Goal: Navigation & Orientation: Find specific page/section

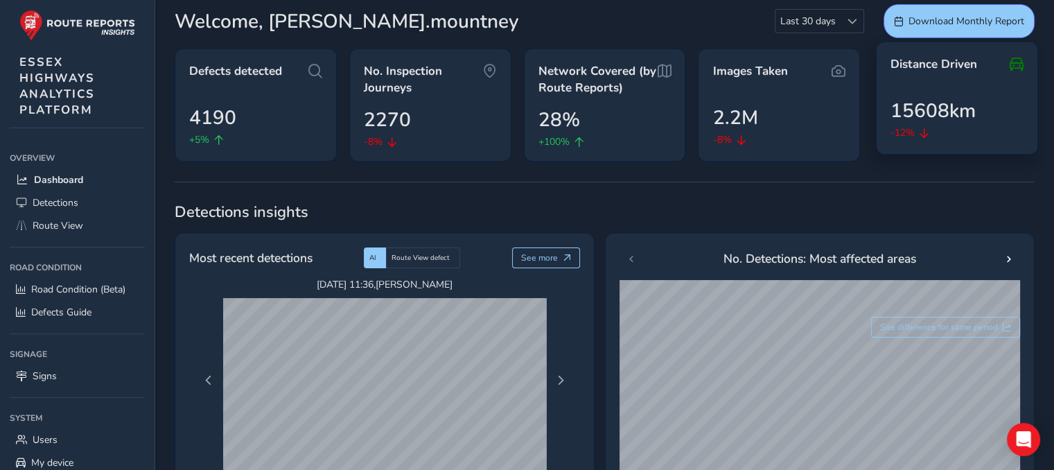
scroll to position [69, 0]
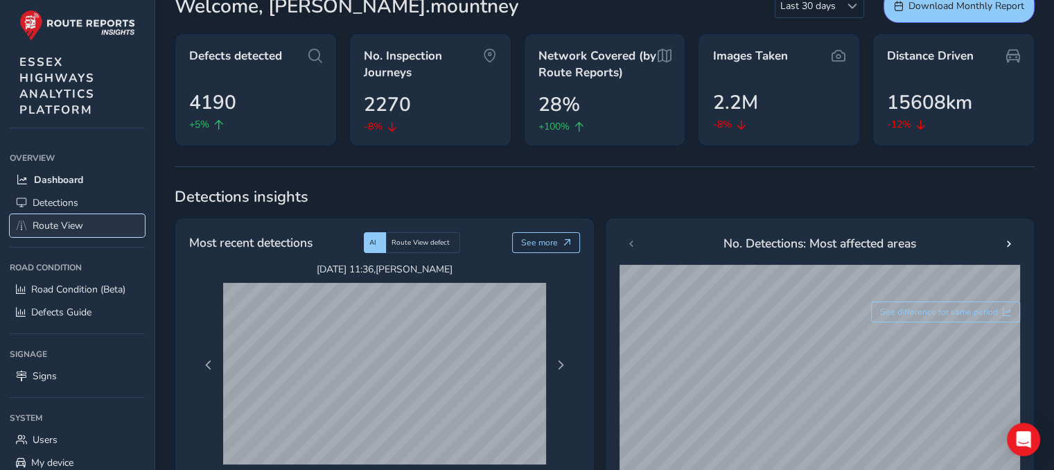
click at [64, 223] on span "Route View" at bounding box center [58, 225] width 51 height 13
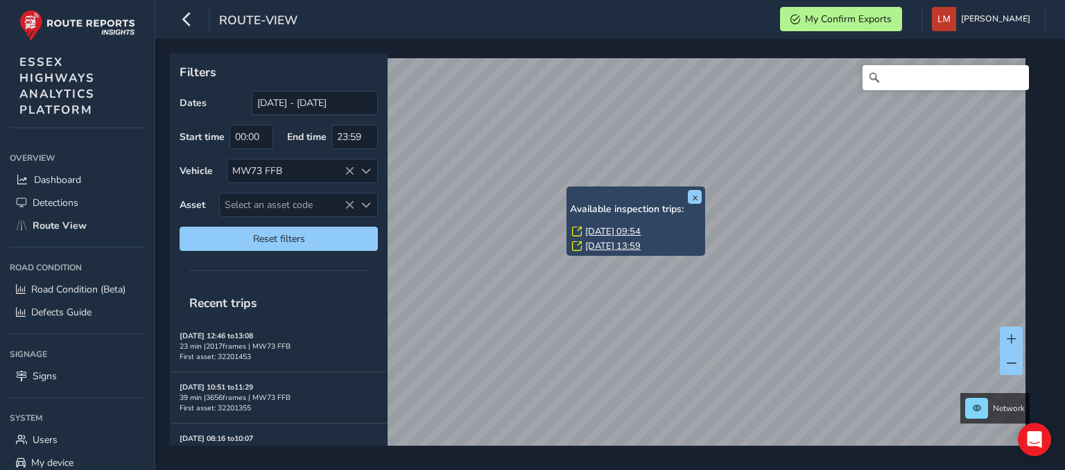
click at [626, 228] on link "[DATE] 09:54" at bounding box center [612, 231] width 55 height 12
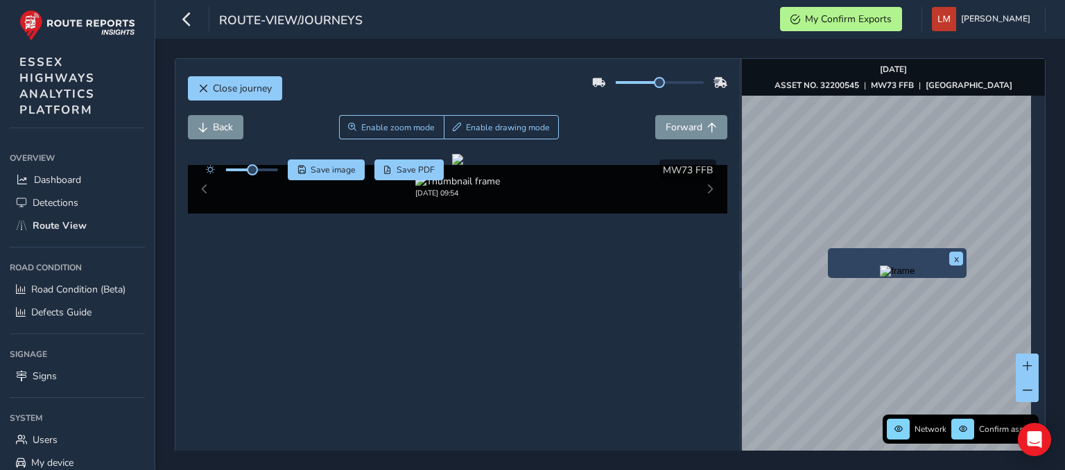
click at [879, 277] on img "Preview frame" at bounding box center [896, 270] width 35 height 11
click at [230, 137] on button "Back" at bounding box center [215, 127] width 55 height 24
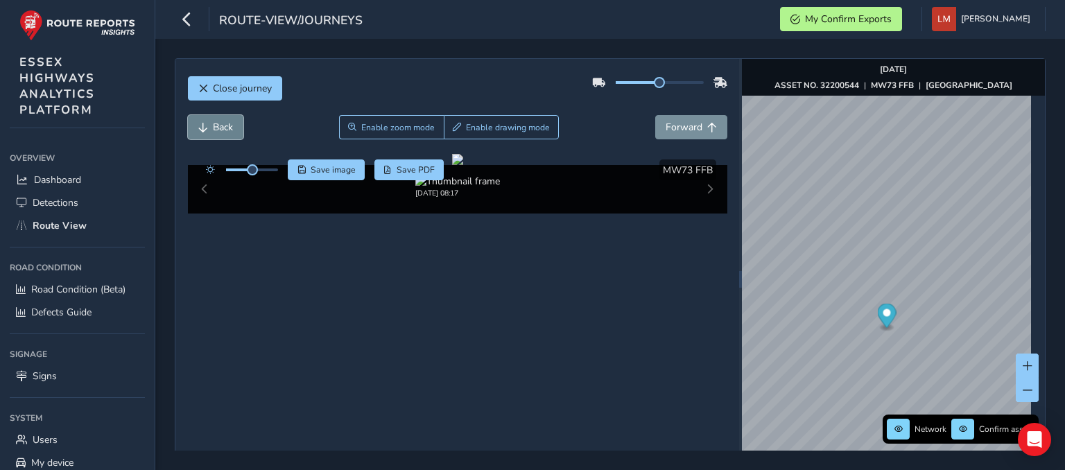
click at [230, 137] on button "Back" at bounding box center [215, 127] width 55 height 24
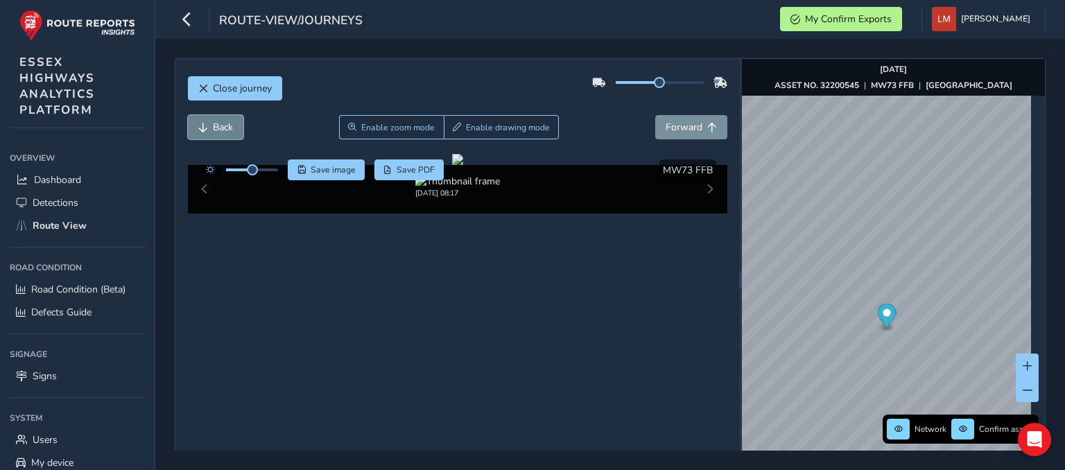
click at [230, 137] on button "Back" at bounding box center [215, 127] width 55 height 24
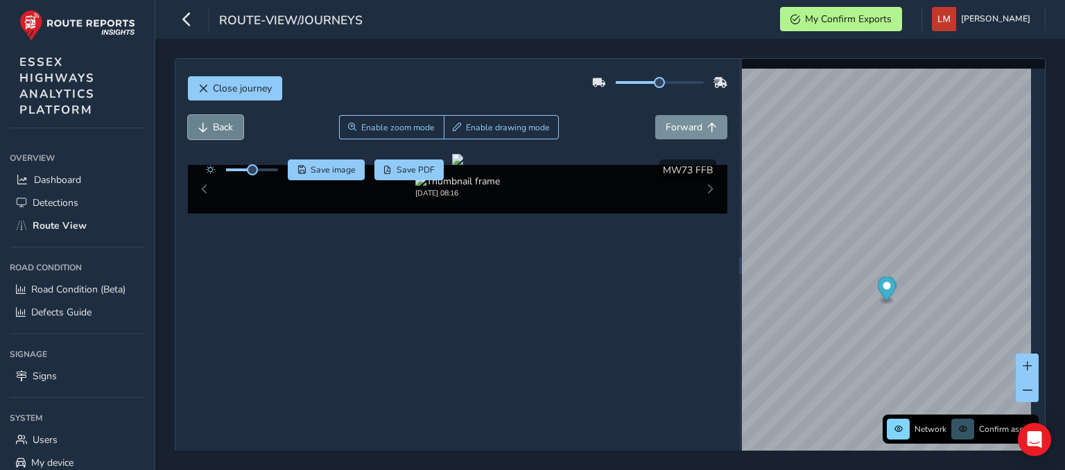
click at [230, 137] on button "Back" at bounding box center [215, 127] width 55 height 24
click at [690, 134] on button "Forward" at bounding box center [691, 127] width 72 height 24
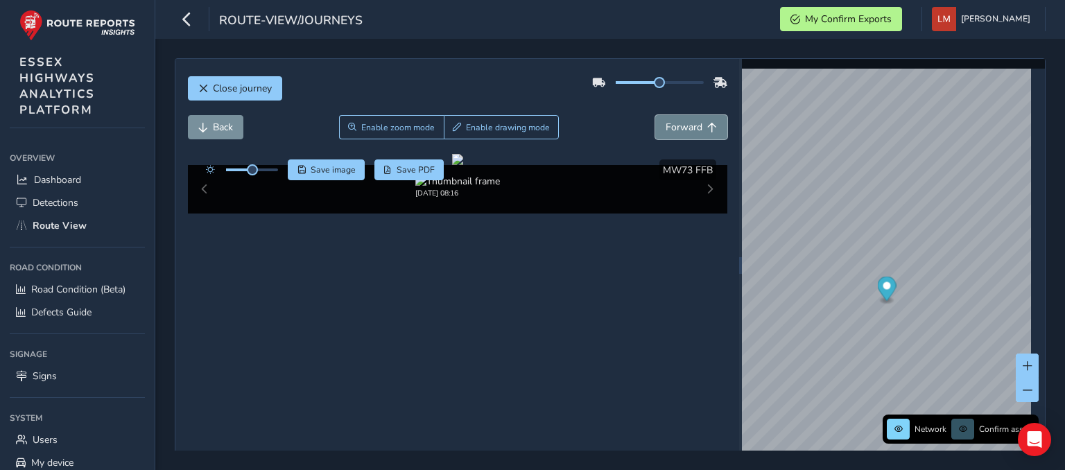
click at [690, 134] on button "Forward" at bounding box center [691, 127] width 72 height 24
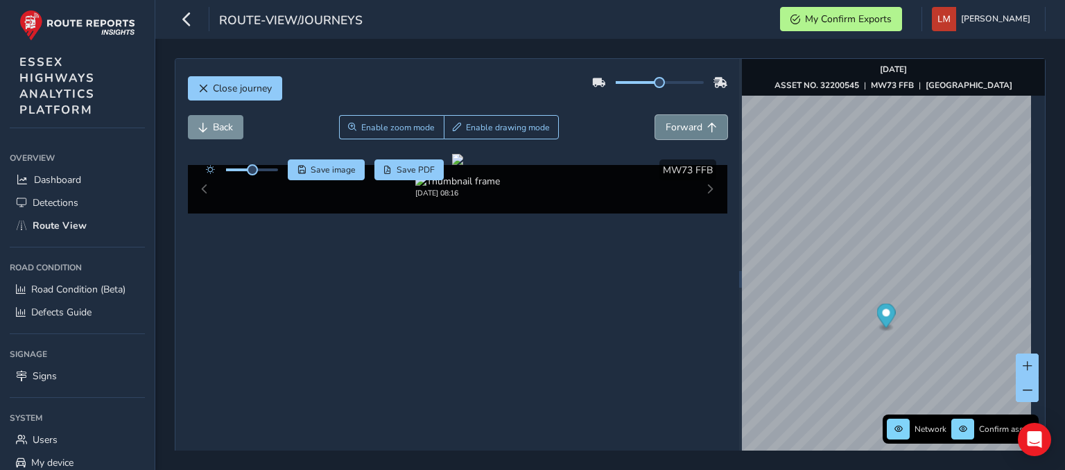
click at [690, 134] on button "Forward" at bounding box center [691, 127] width 72 height 24
click at [699, 129] on button "Forward" at bounding box center [691, 127] width 72 height 24
click at [693, 134] on button "Forward" at bounding box center [691, 127] width 72 height 24
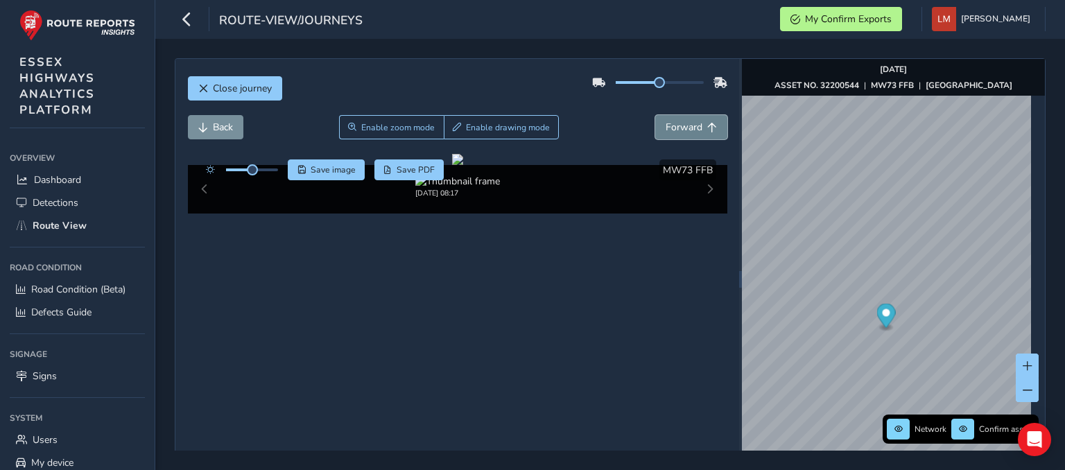
click at [693, 134] on button "Forward" at bounding box center [691, 127] width 72 height 24
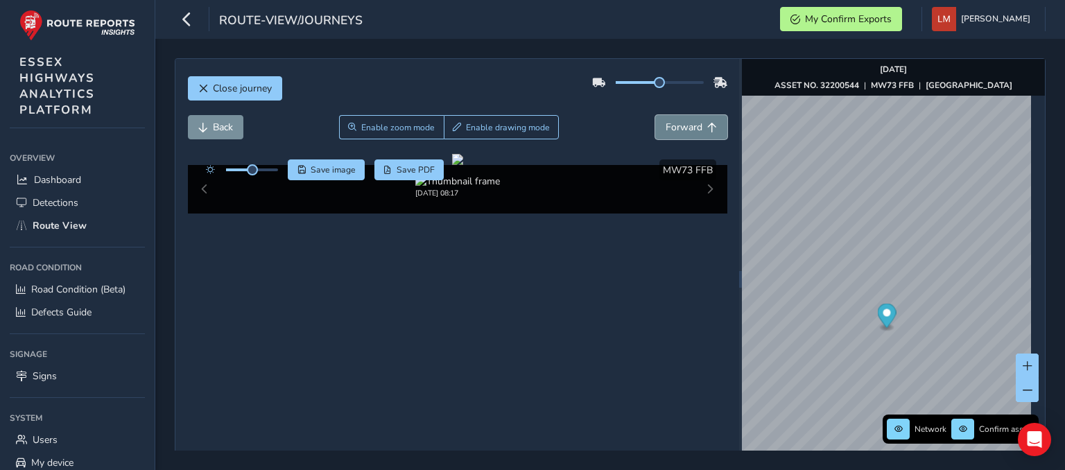
click at [693, 134] on button "Forward" at bounding box center [691, 127] width 72 height 24
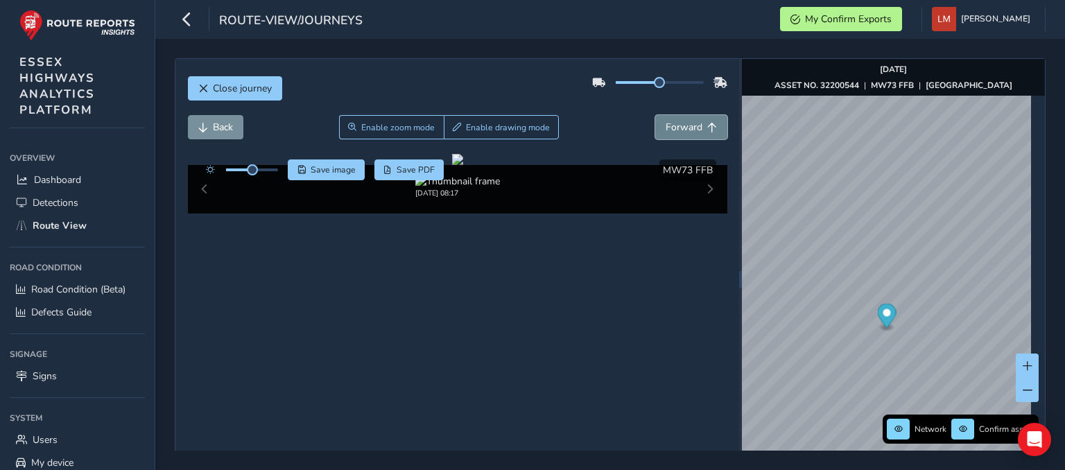
click at [693, 134] on button "Forward" at bounding box center [691, 127] width 72 height 24
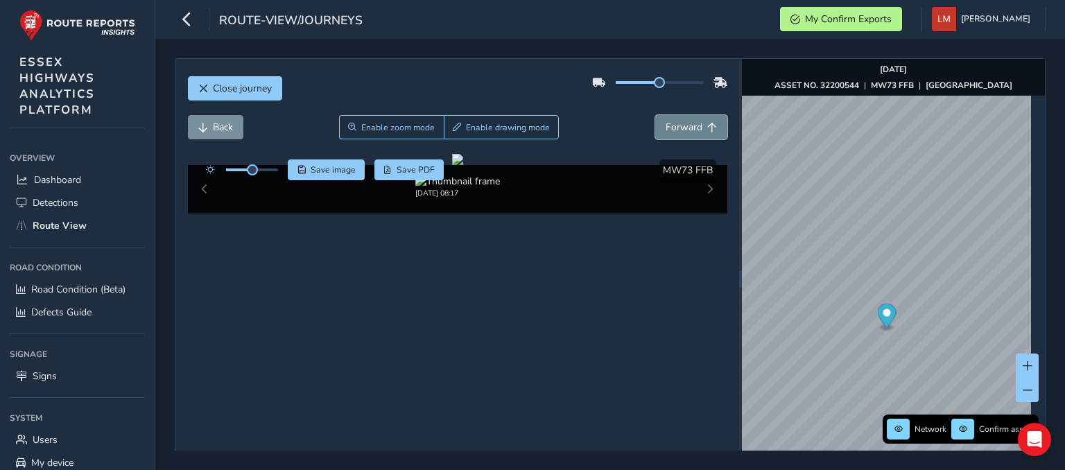
click at [693, 134] on button "Forward" at bounding box center [691, 127] width 72 height 24
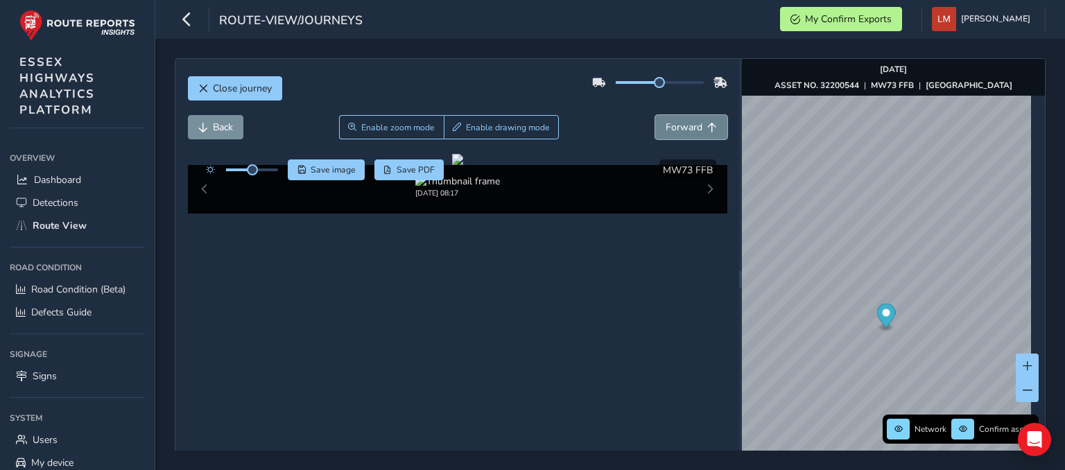
click at [693, 134] on button "Forward" at bounding box center [691, 127] width 72 height 24
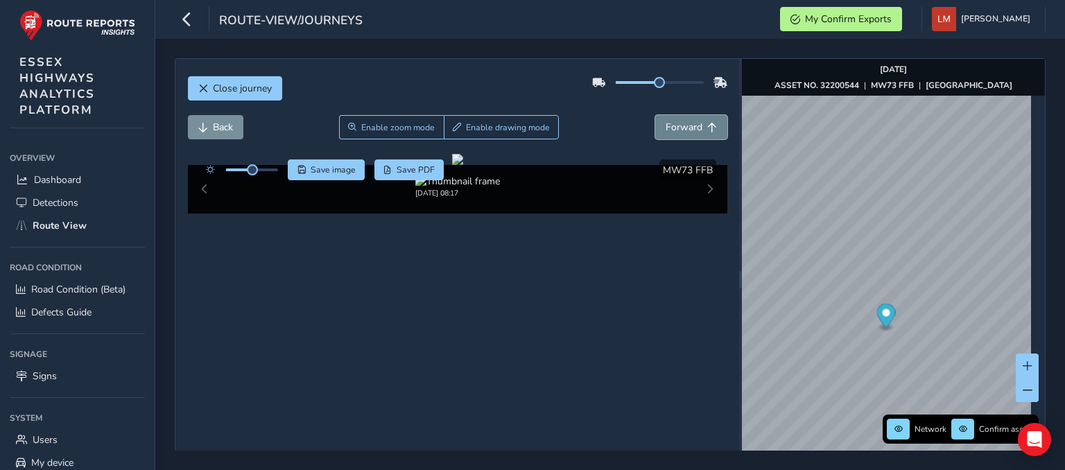
click at [693, 134] on button "Forward" at bounding box center [691, 127] width 72 height 24
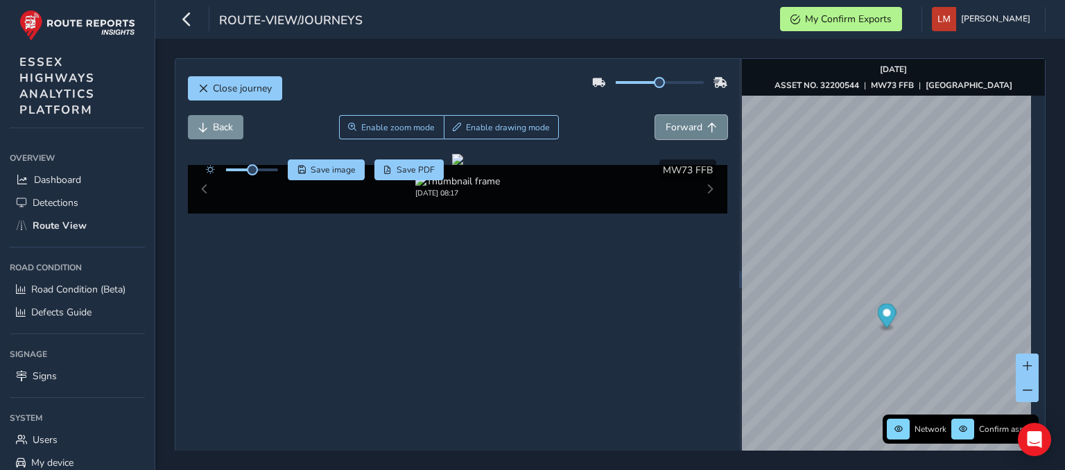
click at [693, 134] on button "Forward" at bounding box center [691, 127] width 72 height 24
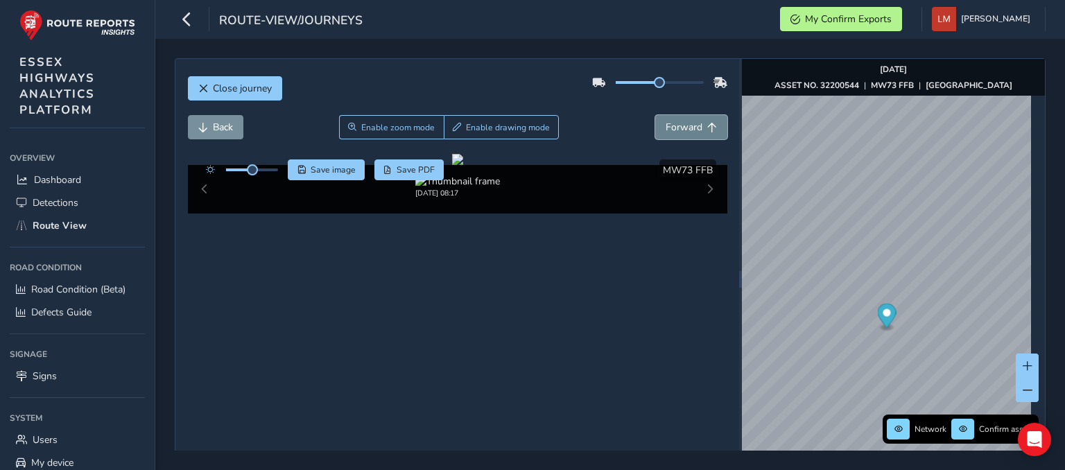
click at [693, 134] on button "Forward" at bounding box center [691, 127] width 72 height 24
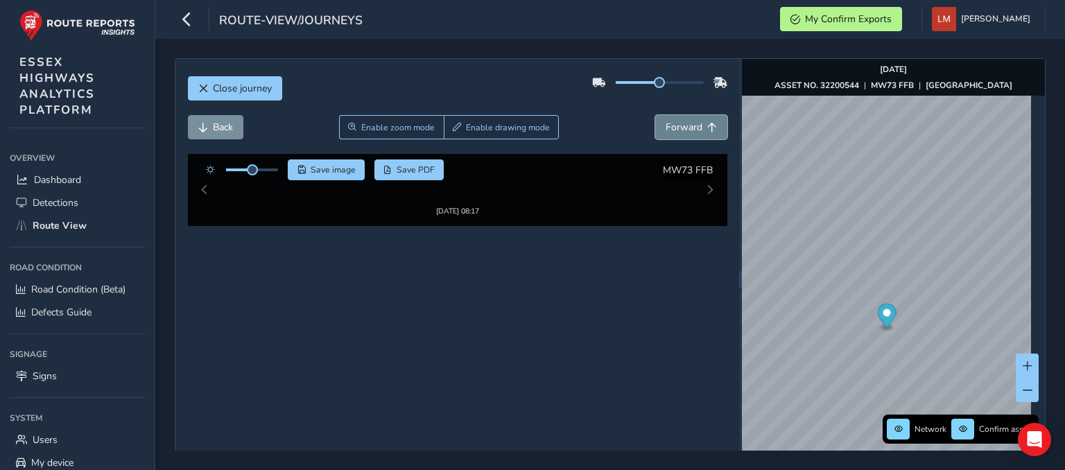
click at [693, 134] on button "Forward" at bounding box center [691, 127] width 72 height 24
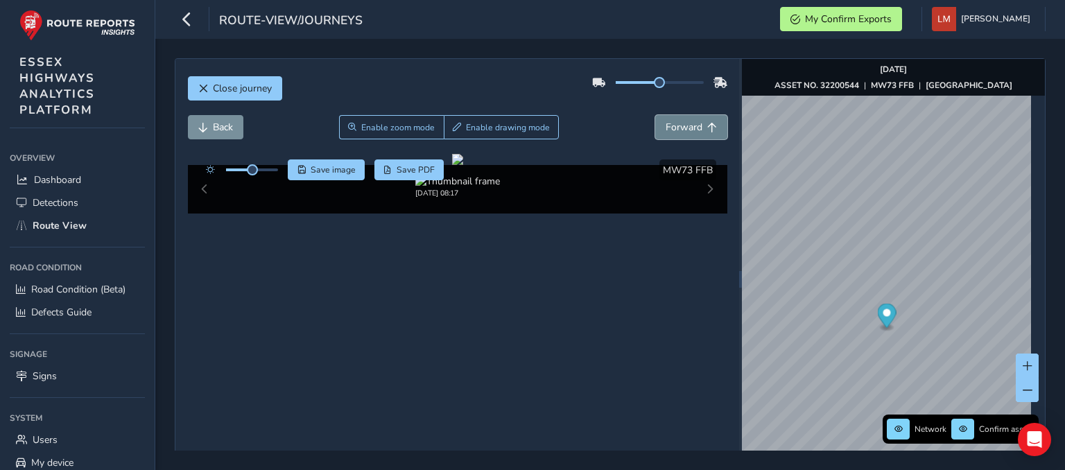
click at [693, 134] on button "Forward" at bounding box center [691, 127] width 72 height 24
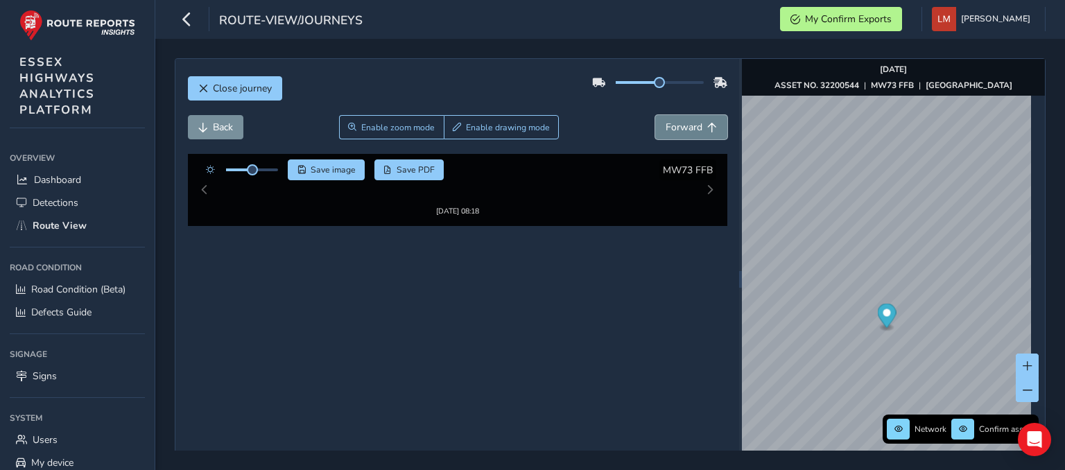
click at [693, 134] on button "Forward" at bounding box center [691, 127] width 72 height 24
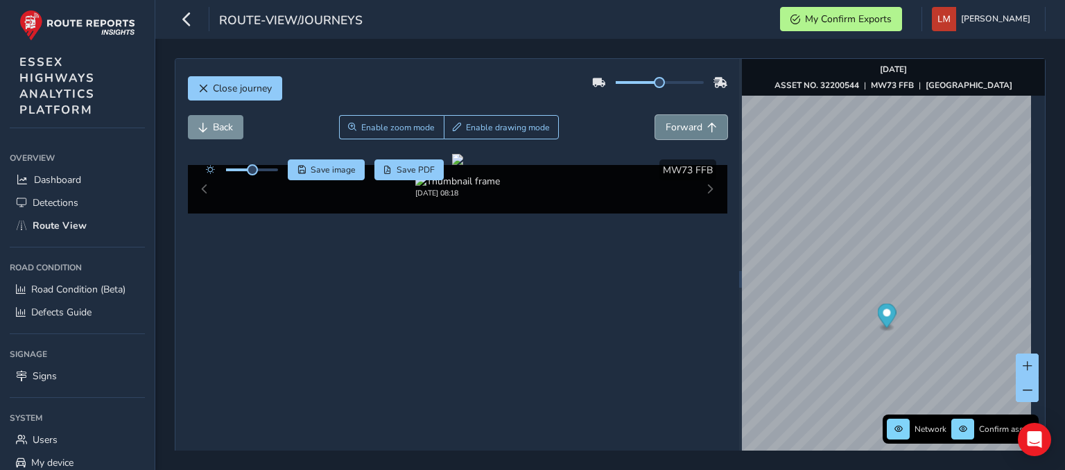
click at [693, 134] on button "Forward" at bounding box center [691, 127] width 72 height 24
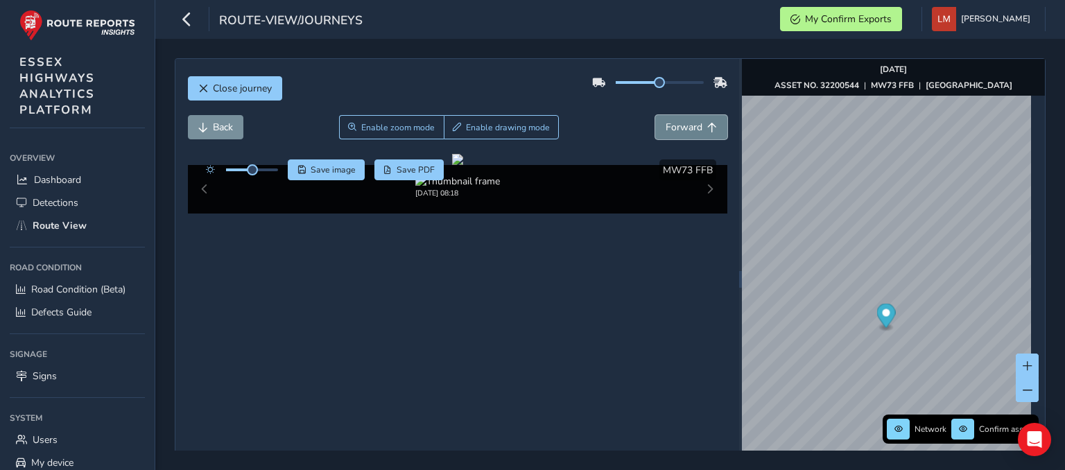
click at [708, 125] on span "Forward" at bounding box center [712, 128] width 10 height 10
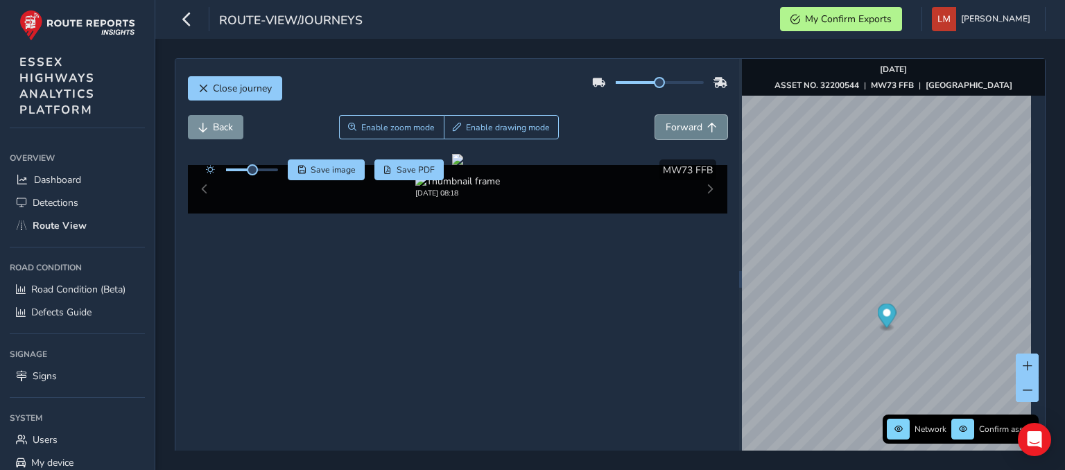
click at [708, 125] on span "Forward" at bounding box center [712, 128] width 10 height 10
click at [709, 125] on span "Forward" at bounding box center [712, 128] width 10 height 10
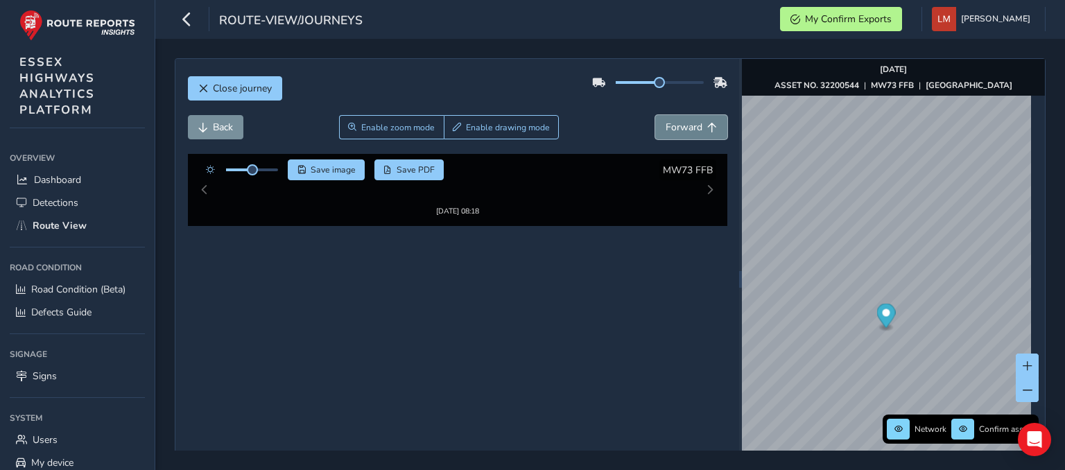
click at [709, 125] on span "Forward" at bounding box center [712, 128] width 10 height 10
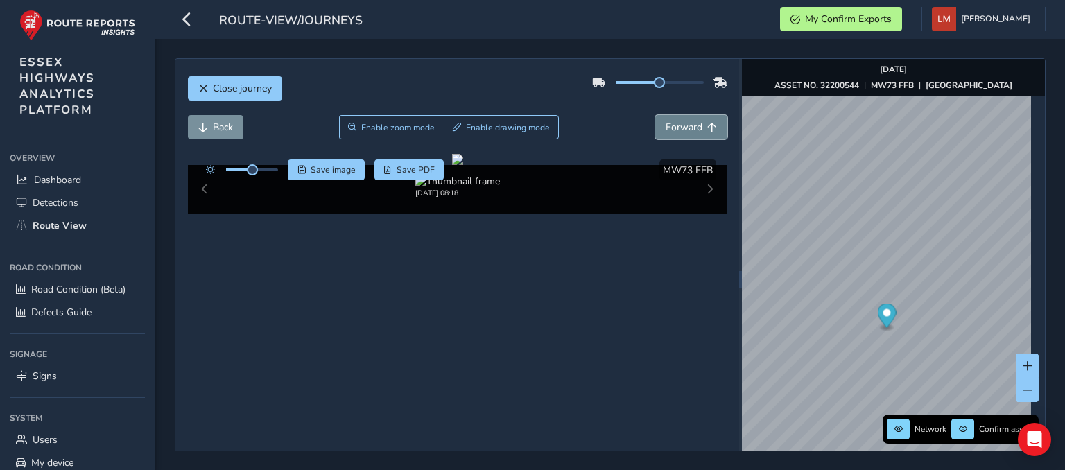
click at [696, 123] on button "Forward" at bounding box center [691, 127] width 72 height 24
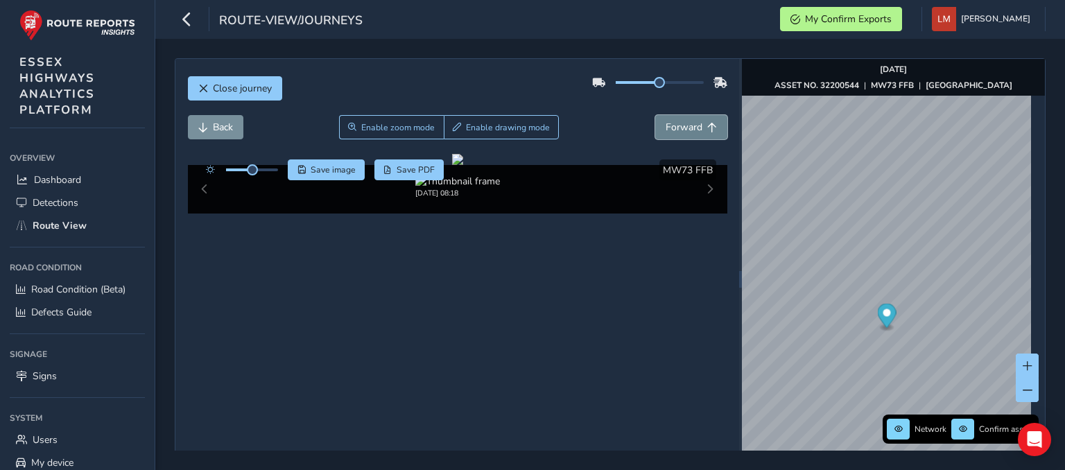
click at [696, 123] on button "Forward" at bounding box center [691, 127] width 72 height 24
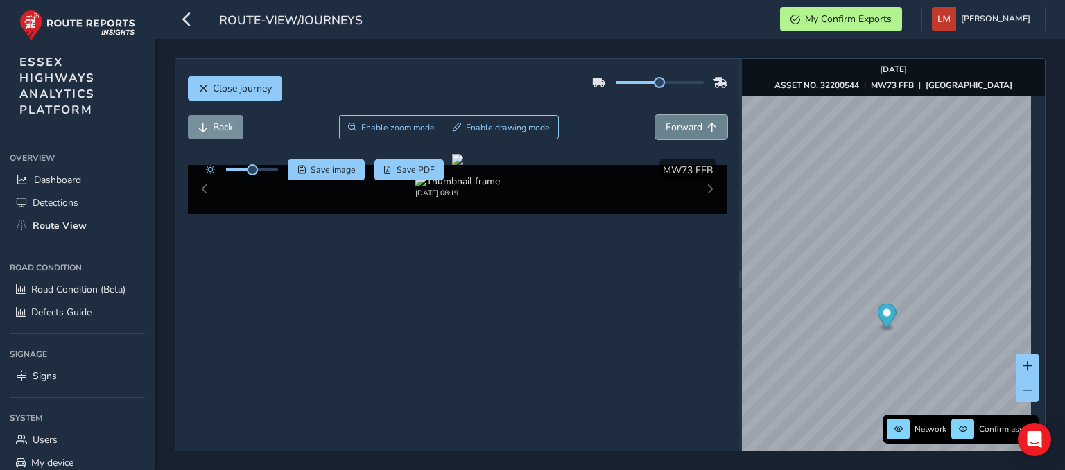
click at [696, 123] on button "Forward" at bounding box center [691, 127] width 72 height 24
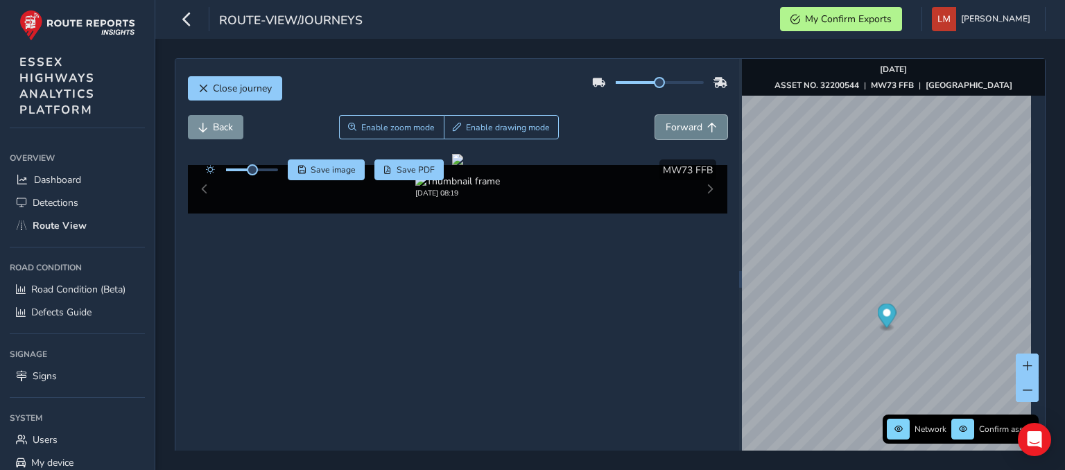
click at [696, 123] on button "Forward" at bounding box center [691, 127] width 72 height 24
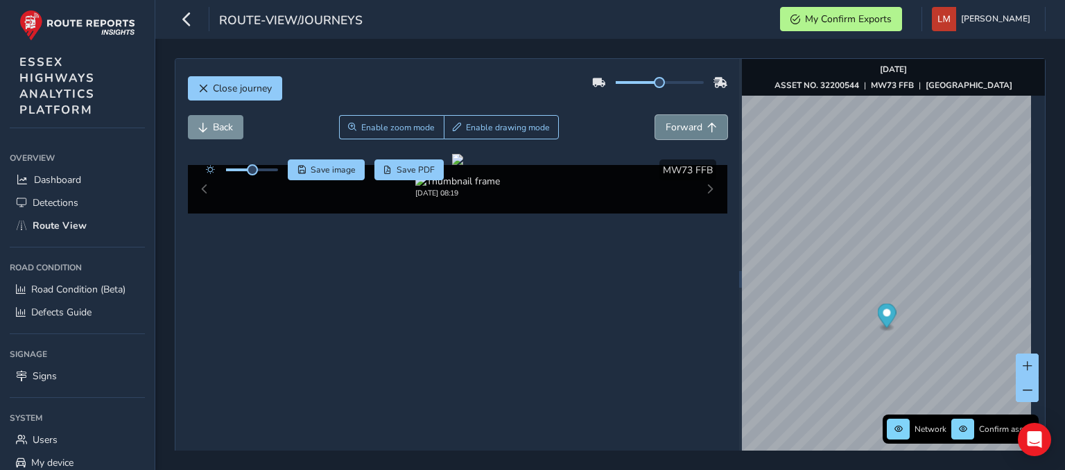
click at [696, 123] on button "Forward" at bounding box center [691, 127] width 72 height 24
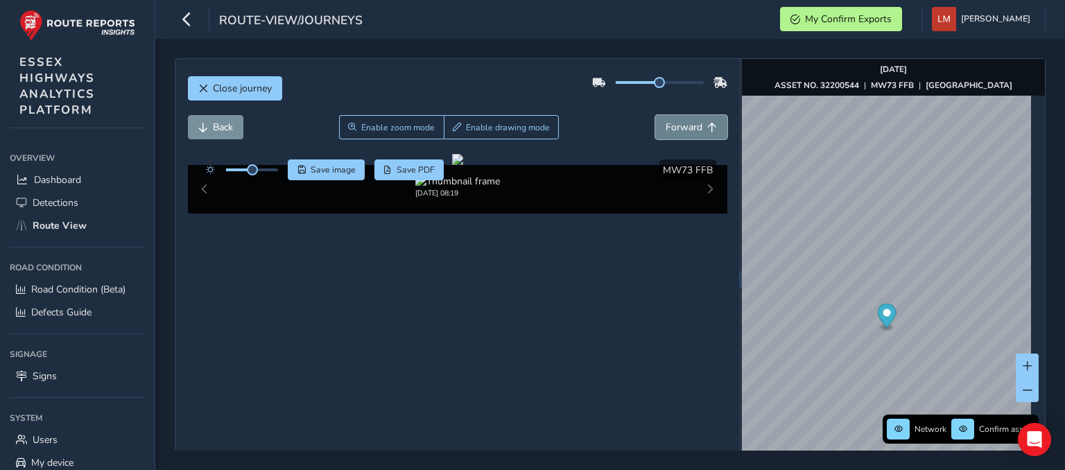
click at [696, 123] on button "Forward" at bounding box center [691, 127] width 72 height 24
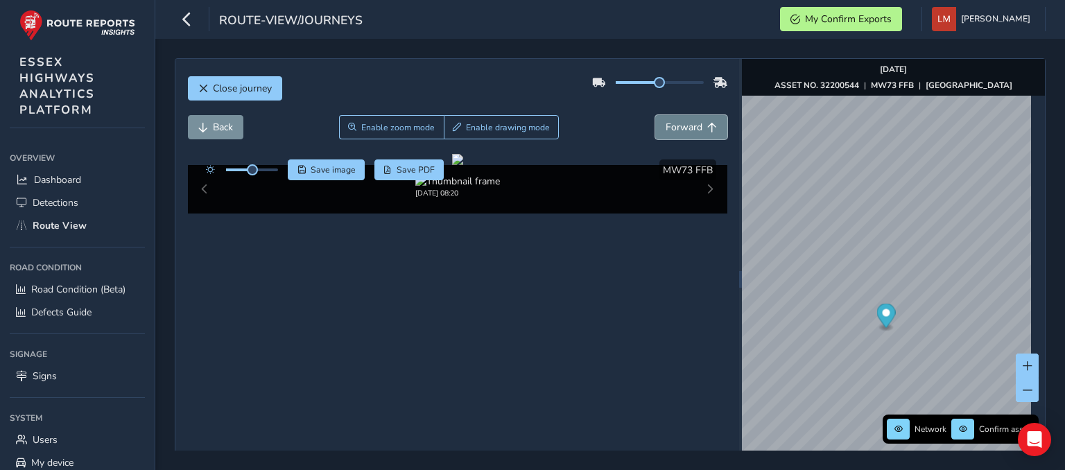
click at [696, 123] on button "Forward" at bounding box center [691, 127] width 72 height 24
click at [697, 119] on button "Forward" at bounding box center [691, 127] width 72 height 24
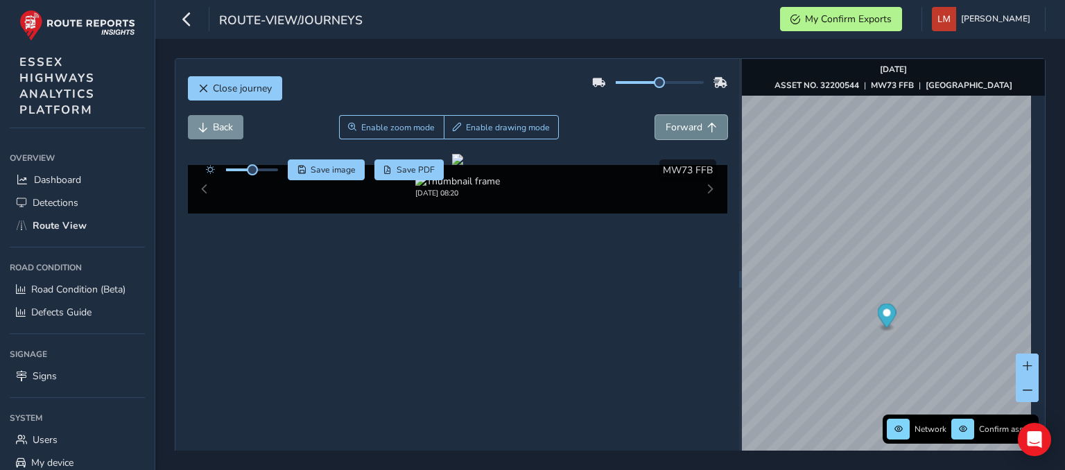
click at [697, 119] on button "Forward" at bounding box center [691, 127] width 72 height 24
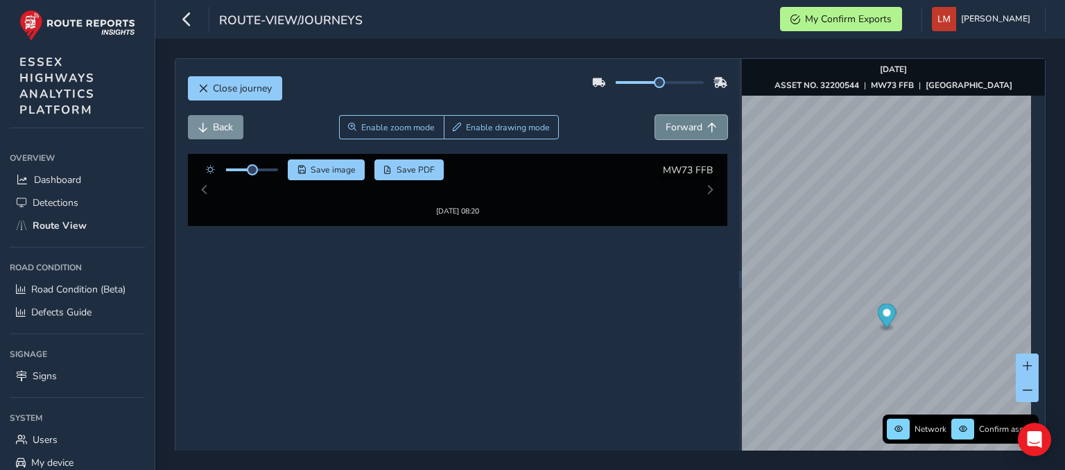
click at [697, 119] on button "Forward" at bounding box center [691, 127] width 72 height 24
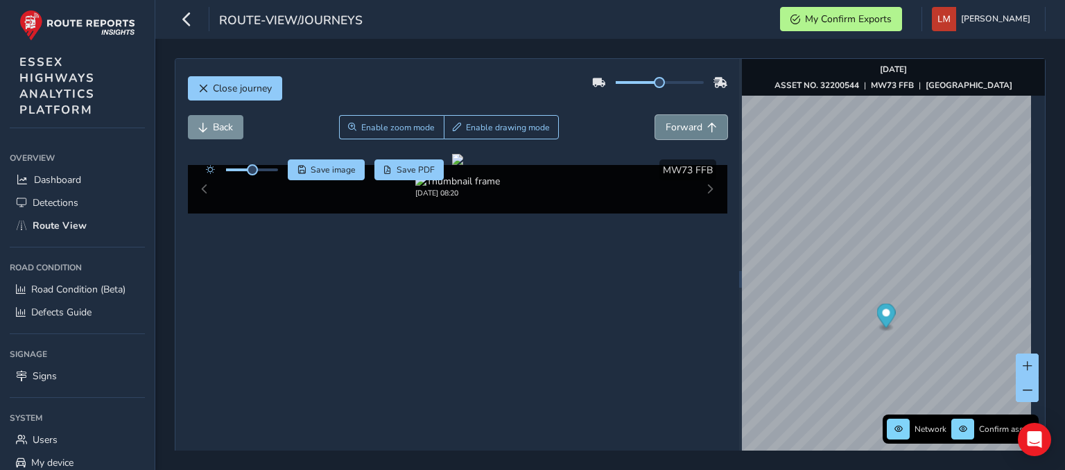
click at [697, 119] on button "Forward" at bounding box center [691, 127] width 72 height 24
click at [707, 128] on span "Forward" at bounding box center [712, 128] width 10 height 10
